Goal: Task Accomplishment & Management: Manage account settings

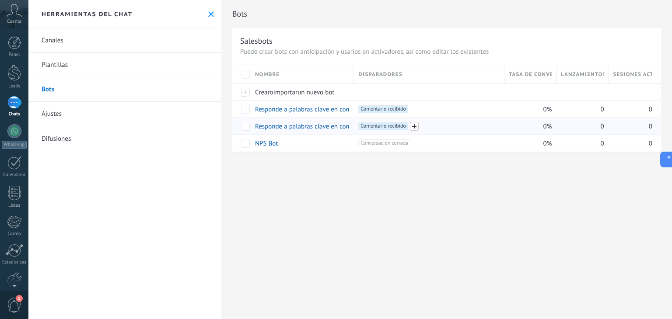
click at [415, 128] on span at bounding box center [414, 126] width 9 height 9
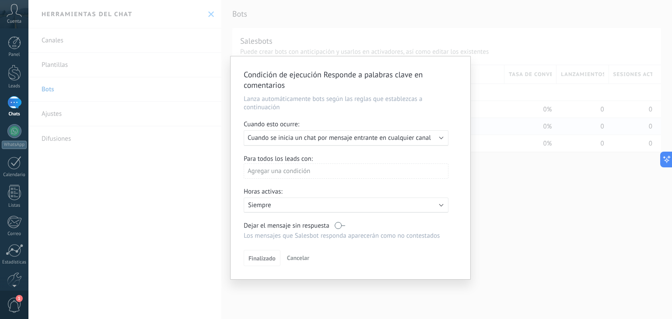
click at [506, 188] on div "Condición de ejecución Responde a palabras clave en comentarios Lanza automátic…" at bounding box center [349, 159] width 643 height 319
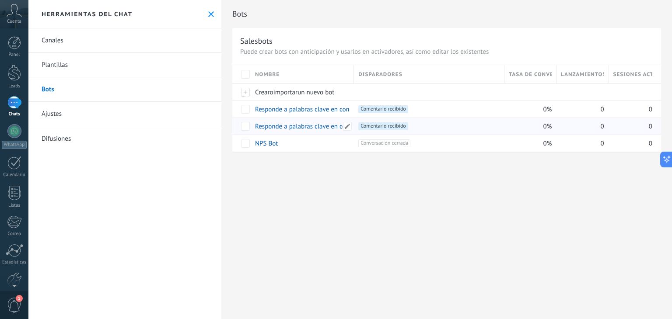
click at [324, 126] on link "Responde a palabras clave en comentarios" at bounding box center [314, 126] width 119 height 8
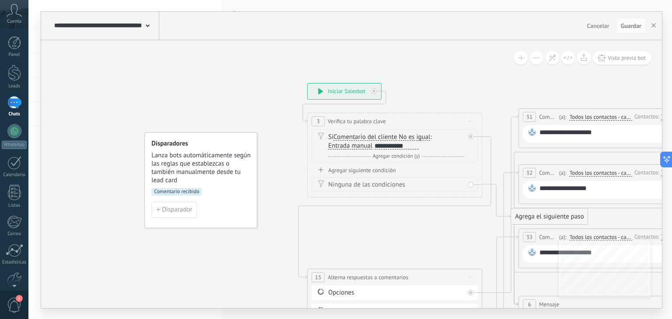
drag, startPoint x: 440, startPoint y: 114, endPoint x: 304, endPoint y: 100, distance: 137.1
click at [254, 112] on icon at bounding box center [599, 243] width 1103 height 759
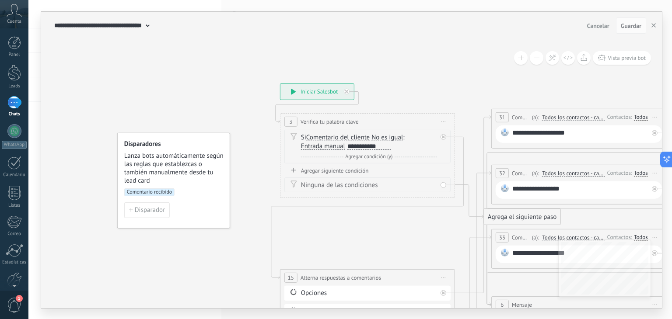
drag, startPoint x: 559, startPoint y: 94, endPoint x: 257, endPoint y: 95, distance: 302.2
click at [257, 95] on icon at bounding box center [572, 243] width 1103 height 759
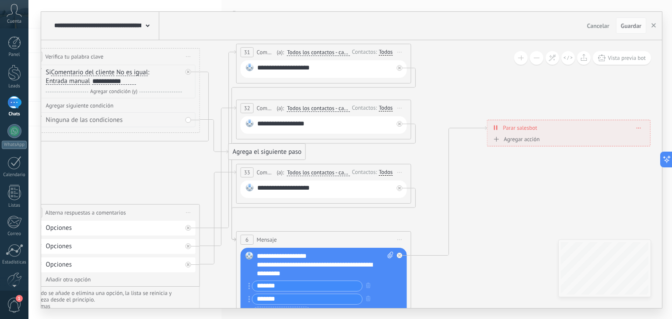
drag, startPoint x: 458, startPoint y: 115, endPoint x: 493, endPoint y: 84, distance: 46.5
click at [493, 84] on icon at bounding box center [317, 179] width 1103 height 759
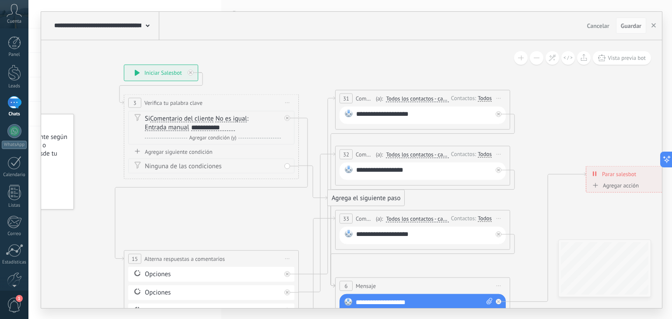
drag, startPoint x: 468, startPoint y: 92, endPoint x: 258, endPoint y: 62, distance: 213.0
click at [555, 136] on icon at bounding box center [416, 225] width 1103 height 759
click at [296, 81] on icon at bounding box center [415, 225] width 1103 height 759
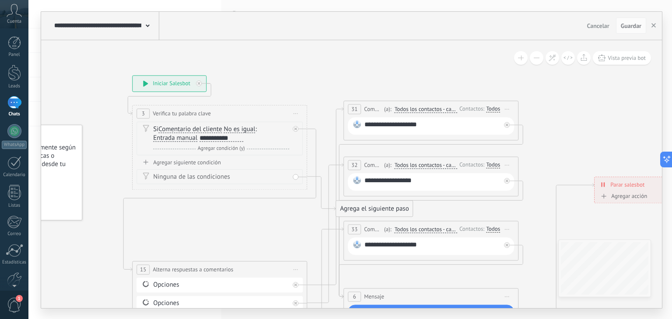
click at [597, 24] on span "Cancelar" at bounding box center [598, 26] width 22 height 8
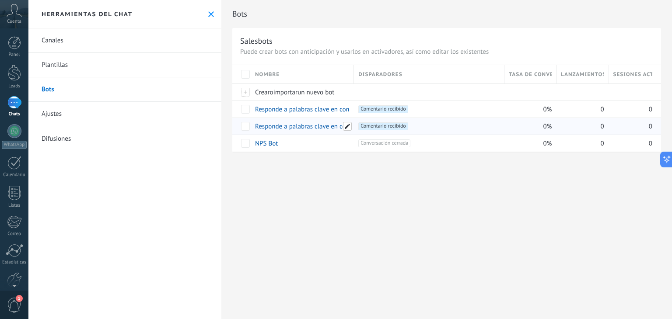
click at [345, 127] on span at bounding box center [347, 126] width 9 height 9
click at [296, 128] on input "**********" at bounding box center [301, 126] width 92 height 11
type input "*********"
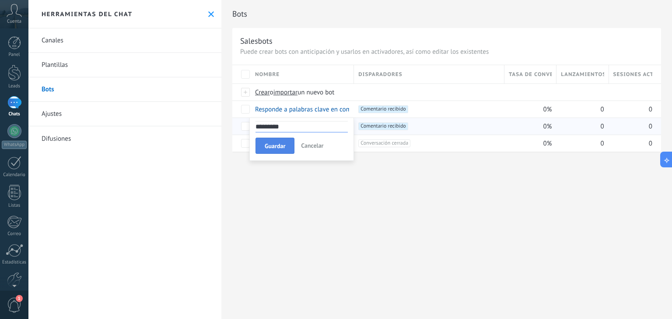
click at [278, 147] on span "Guardar" at bounding box center [275, 146] width 21 height 6
click at [318, 108] on link "Responde a palabras clave en comentarios" at bounding box center [314, 109] width 119 height 8
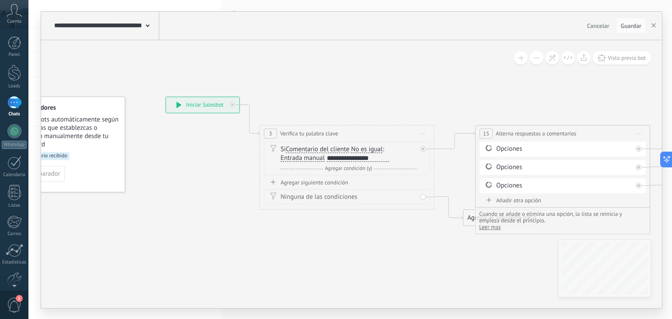
drag, startPoint x: 457, startPoint y: 107, endPoint x: 358, endPoint y: 86, distance: 100.7
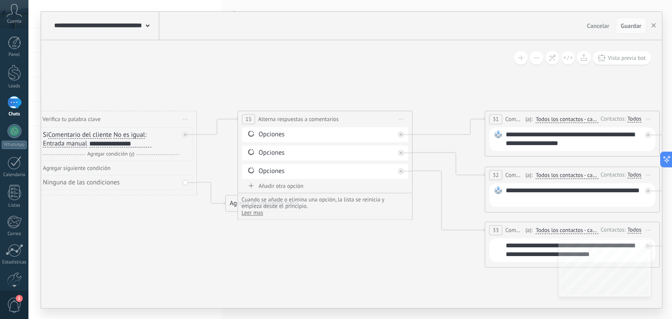
drag, startPoint x: 514, startPoint y: 94, endPoint x: 283, endPoint y: 91, distance: 231.8
click at [283, 91] on icon at bounding box center [575, 175] width 1733 height 622
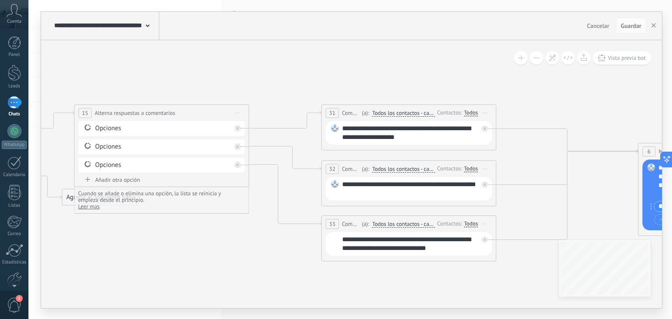
drag, startPoint x: 435, startPoint y: 91, endPoint x: 314, endPoint y: 85, distance: 120.5
click at [314, 85] on icon at bounding box center [412, 168] width 1733 height 622
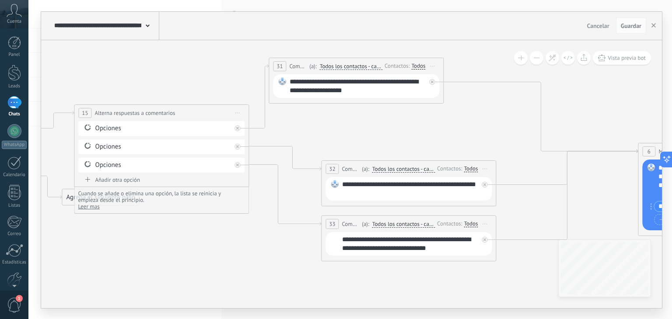
drag, startPoint x: 362, startPoint y: 107, endPoint x: 310, endPoint y: 60, distance: 70.3
click at [310, 60] on div "**********" at bounding box center [356, 66] width 174 height 16
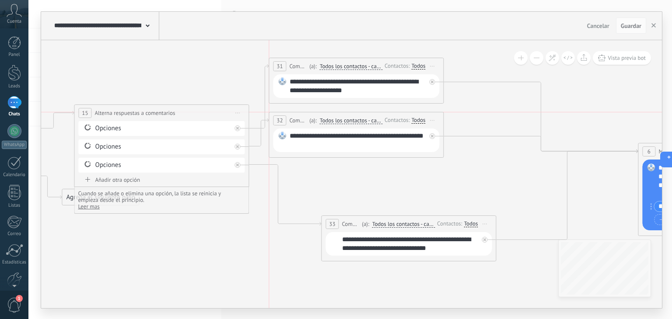
drag, startPoint x: 357, startPoint y: 162, endPoint x: 305, endPoint y: 110, distance: 73.9
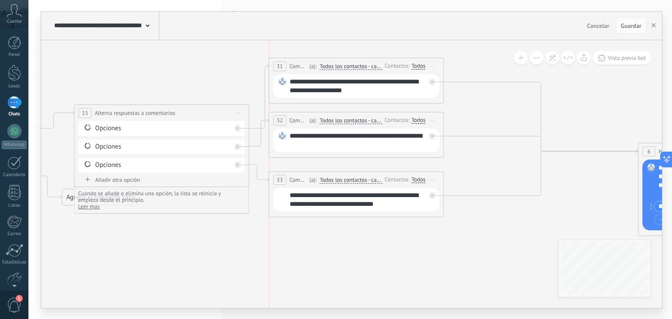
drag, startPoint x: 369, startPoint y: 217, endPoint x: 315, endPoint y: 174, distance: 69.4
click at [315, 174] on div "**********" at bounding box center [356, 180] width 174 height 16
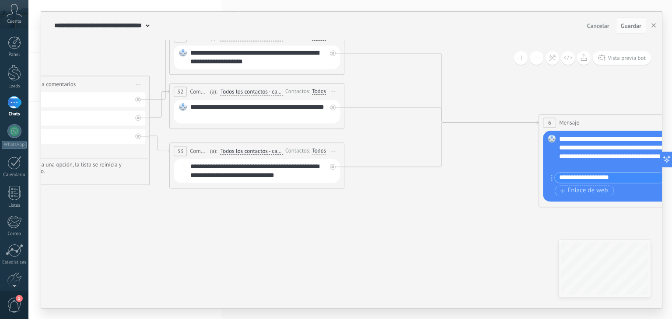
drag, startPoint x: 602, startPoint y: 214, endPoint x: 527, endPoint y: 168, distance: 87.8
click at [499, 182] on icon at bounding box center [312, 117] width 1733 height 615
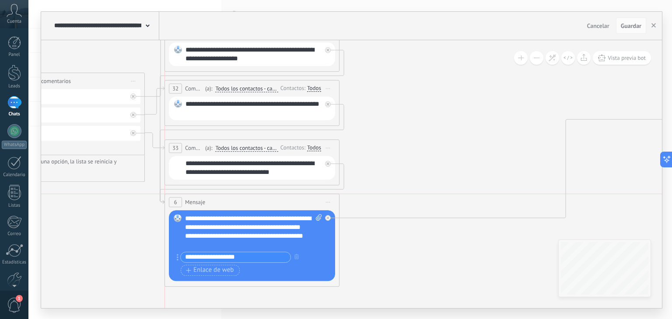
drag, startPoint x: 608, startPoint y: 117, endPoint x: 313, endPoint y: 233, distance: 317.3
click at [247, 205] on div "6 Mensaje ******* (a): Todos los contactos - canales seleccionados Todos los co…" at bounding box center [252, 202] width 174 height 16
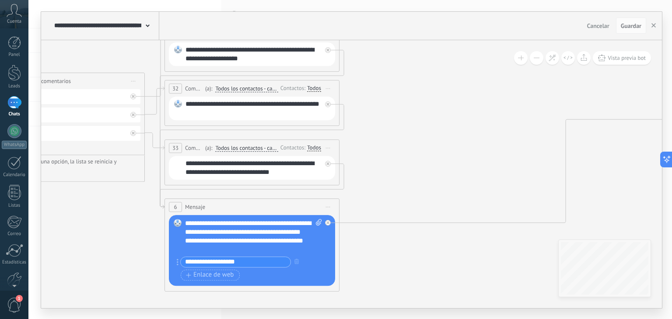
click at [434, 277] on icon at bounding box center [307, 158] width 1733 height 703
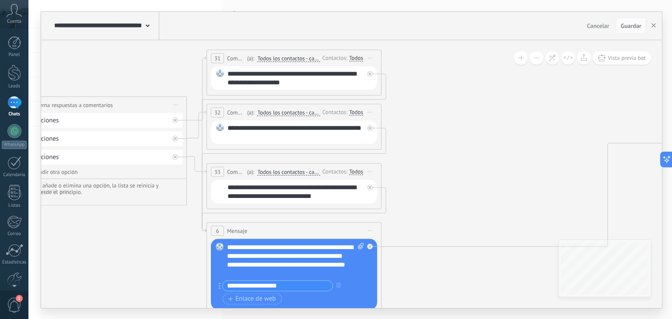
drag, startPoint x: 395, startPoint y: 119, endPoint x: 438, endPoint y: 143, distance: 48.6
click at [437, 143] on icon at bounding box center [349, 182] width 1733 height 703
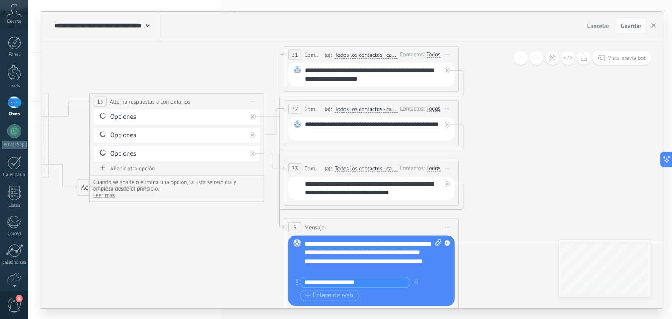
drag, startPoint x: 419, startPoint y: 109, endPoint x: 496, endPoint y: 105, distance: 76.6
click at [496, 105] on icon at bounding box center [427, 178] width 1733 height 703
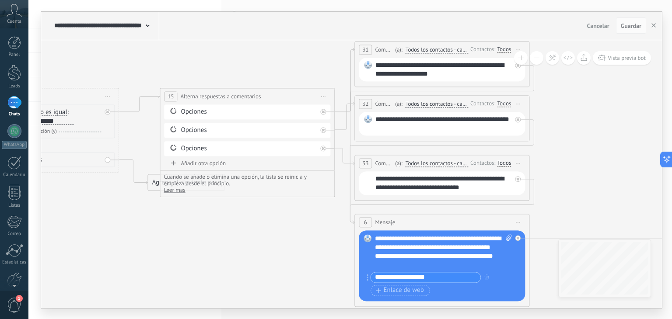
drag, startPoint x: 262, startPoint y: 223, endPoint x: 349, endPoint y: 215, distance: 86.5
click at [349, 215] on icon at bounding box center [497, 173] width 1733 height 703
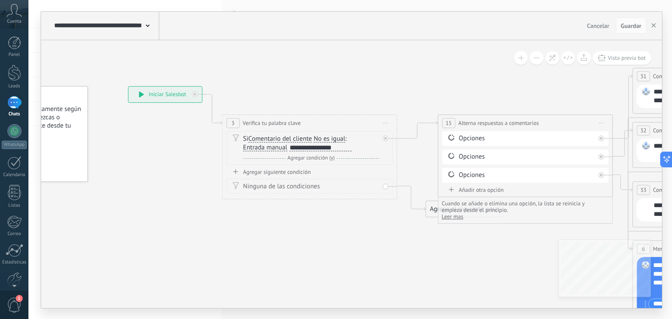
drag, startPoint x: 154, startPoint y: 226, endPoint x: 345, endPoint y: 261, distance: 194.2
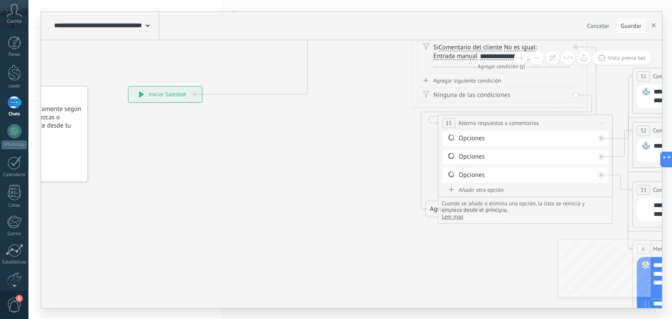
drag, startPoint x: 335, startPoint y: 87, endPoint x: 490, endPoint y: 27, distance: 165.6
click at [490, 27] on div "**********" at bounding box center [351, 160] width 621 height 297
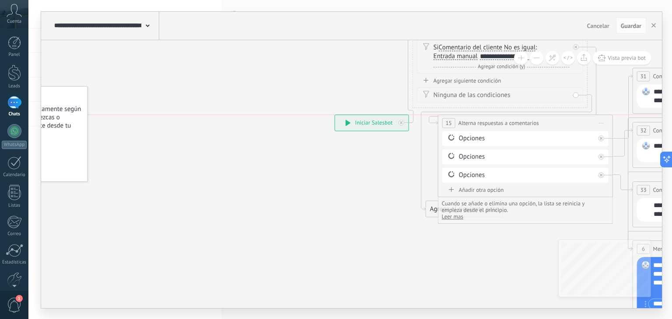
drag, startPoint x: 156, startPoint y: 99, endPoint x: 77, endPoint y: 126, distance: 82.6
click at [362, 128] on div "**********" at bounding box center [371, 123] width 73 height 16
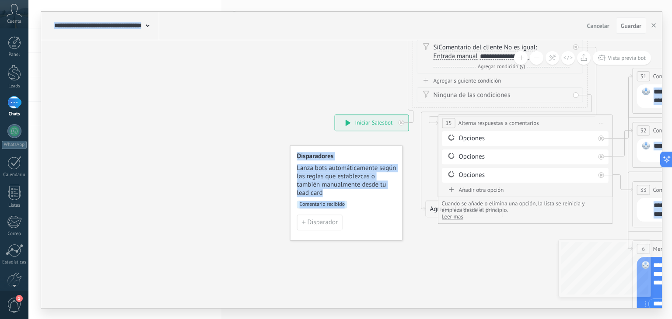
drag, startPoint x: 152, startPoint y: 188, endPoint x: 385, endPoint y: 224, distance: 236.0
click at [385, 224] on div "Disparador" at bounding box center [346, 223] width 99 height 16
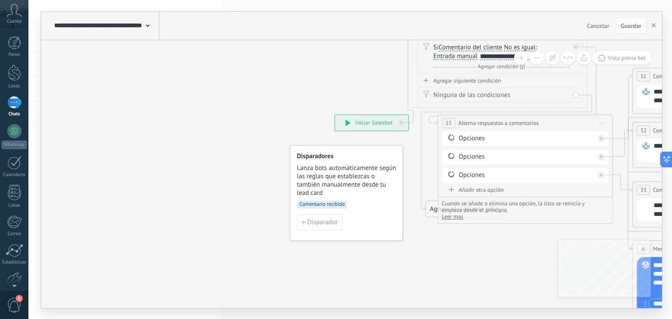
click at [634, 24] on span "Guardar" at bounding box center [631, 26] width 21 height 6
click at [653, 21] on button "button" at bounding box center [653, 25] width 13 height 17
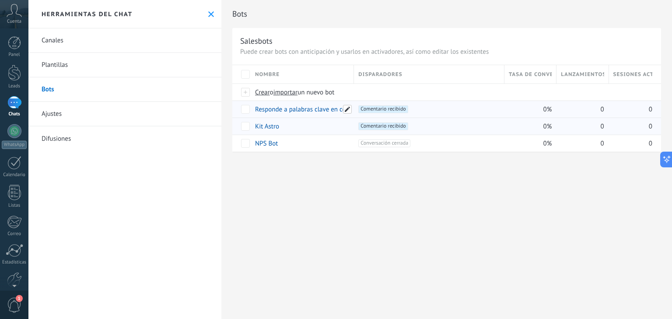
click at [347, 109] on span at bounding box center [347, 109] width 9 height 9
click at [324, 112] on input "**********" at bounding box center [301, 109] width 93 height 11
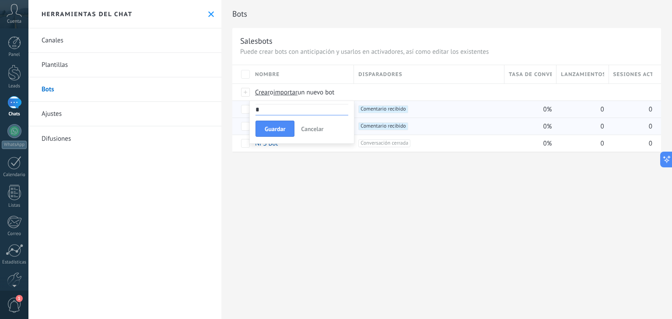
scroll to position [0, 0]
type input "**********"
click at [447, 203] on div "**********" at bounding box center [446, 159] width 450 height 319
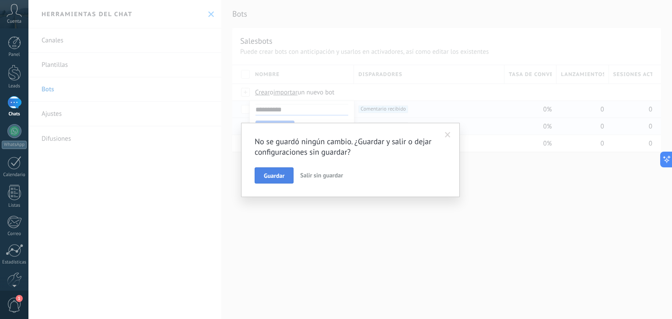
click at [277, 174] on span "Guardar" at bounding box center [274, 176] width 21 height 6
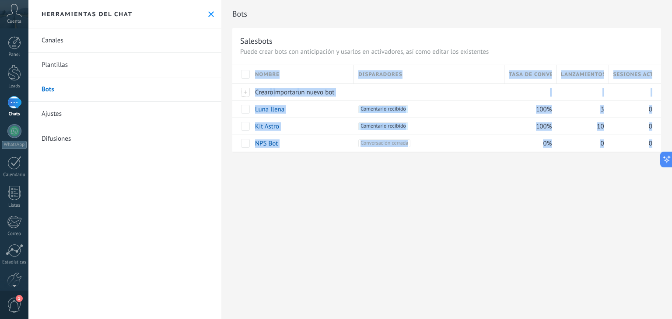
drag, startPoint x: 491, startPoint y: 169, endPoint x: 434, endPoint y: 169, distance: 56.9
click at [434, 169] on div "Bots Salesbots Puede crear bots con anticipación y usarlos en activadores, así …" at bounding box center [446, 85] width 450 height 171
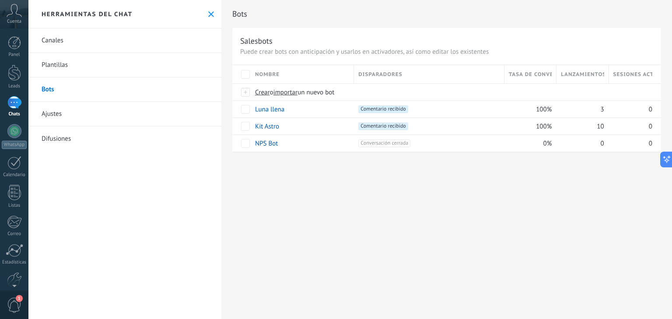
click at [446, 168] on div "Bots Salesbots Puede crear bots con anticipación y usarlos en activadores, así …" at bounding box center [446, 85] width 450 height 171
click at [52, 116] on link "Ajustes" at bounding box center [124, 114] width 193 height 24
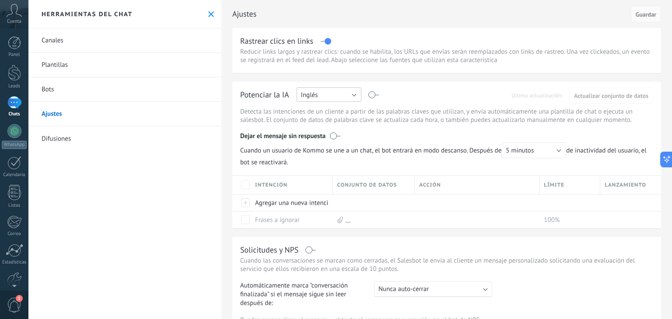
click at [338, 92] on button "Inglés" at bounding box center [329, 94] width 65 height 14
click at [330, 122] on span "Español" at bounding box center [324, 125] width 67 height 8
